Goal: Navigation & Orientation: Go to known website

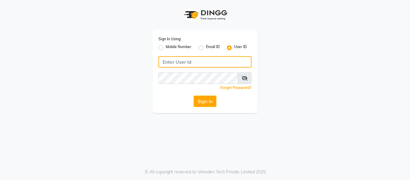
type input "9620411676"
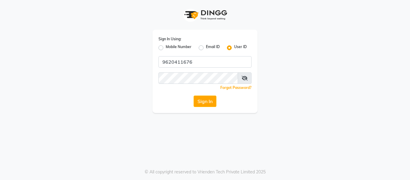
click at [178, 48] on label "Mobile Number" at bounding box center [179, 47] width 26 height 7
click at [170, 48] on input "Mobile Number" at bounding box center [168, 46] width 4 height 4
radio input "true"
radio input "false"
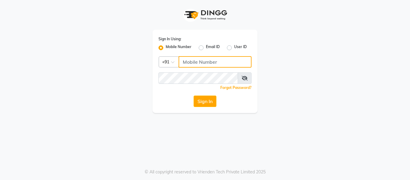
click at [189, 60] on input "Username" at bounding box center [215, 61] width 73 height 11
type input "9036365236"
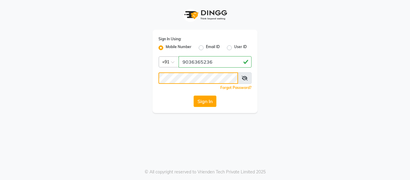
click at [194, 95] on button "Sign In" at bounding box center [205, 100] width 23 height 11
